Goal: Task Accomplishment & Management: Manage account settings

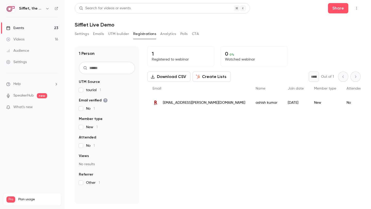
click at [45, 26] on link "Events 23" at bounding box center [32, 27] width 64 height 11
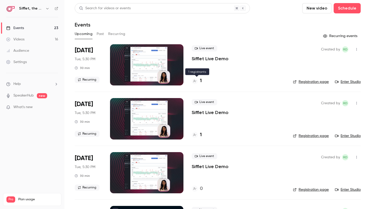
click at [201, 81] on h4 "1" at bounding box center [201, 81] width 2 height 7
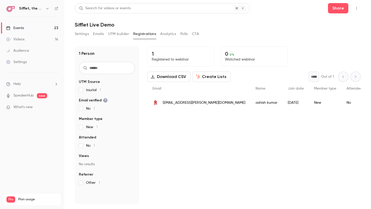
click at [32, 40] on link "Videos 16" at bounding box center [32, 39] width 64 height 11
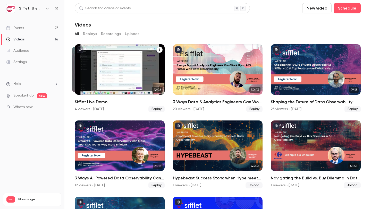
click at [118, 79] on div "Sifflet Live Demo" at bounding box center [120, 69] width 90 height 50
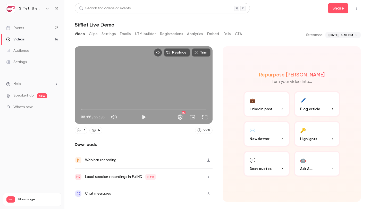
click at [17, 29] on div "Events" at bounding box center [15, 27] width 18 height 5
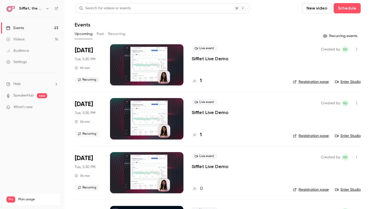
click at [209, 48] on span "Live event" at bounding box center [204, 48] width 25 height 6
click at [200, 81] on h4 "1" at bounding box center [201, 81] width 2 height 7
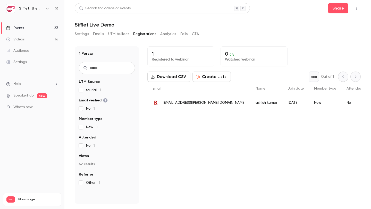
click at [84, 34] on button "Settings" at bounding box center [82, 34] width 14 height 8
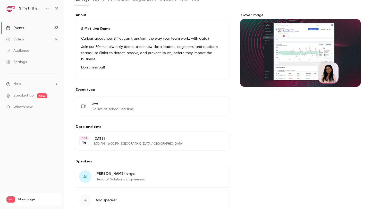
scroll to position [34, 0]
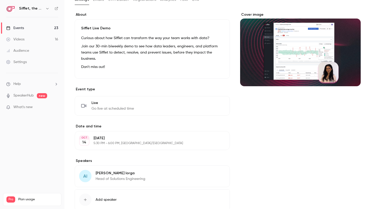
click at [102, 107] on span "Go live at scheduled time" at bounding box center [112, 108] width 42 height 5
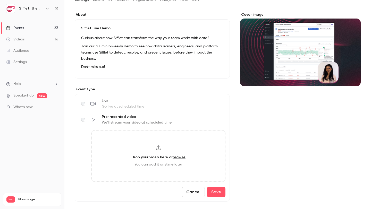
click at [193, 194] on button "Cancel" at bounding box center [193, 192] width 23 height 10
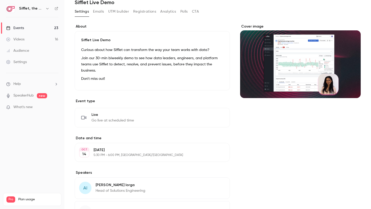
scroll to position [0, 0]
